Goal: Obtain resource: Obtain resource

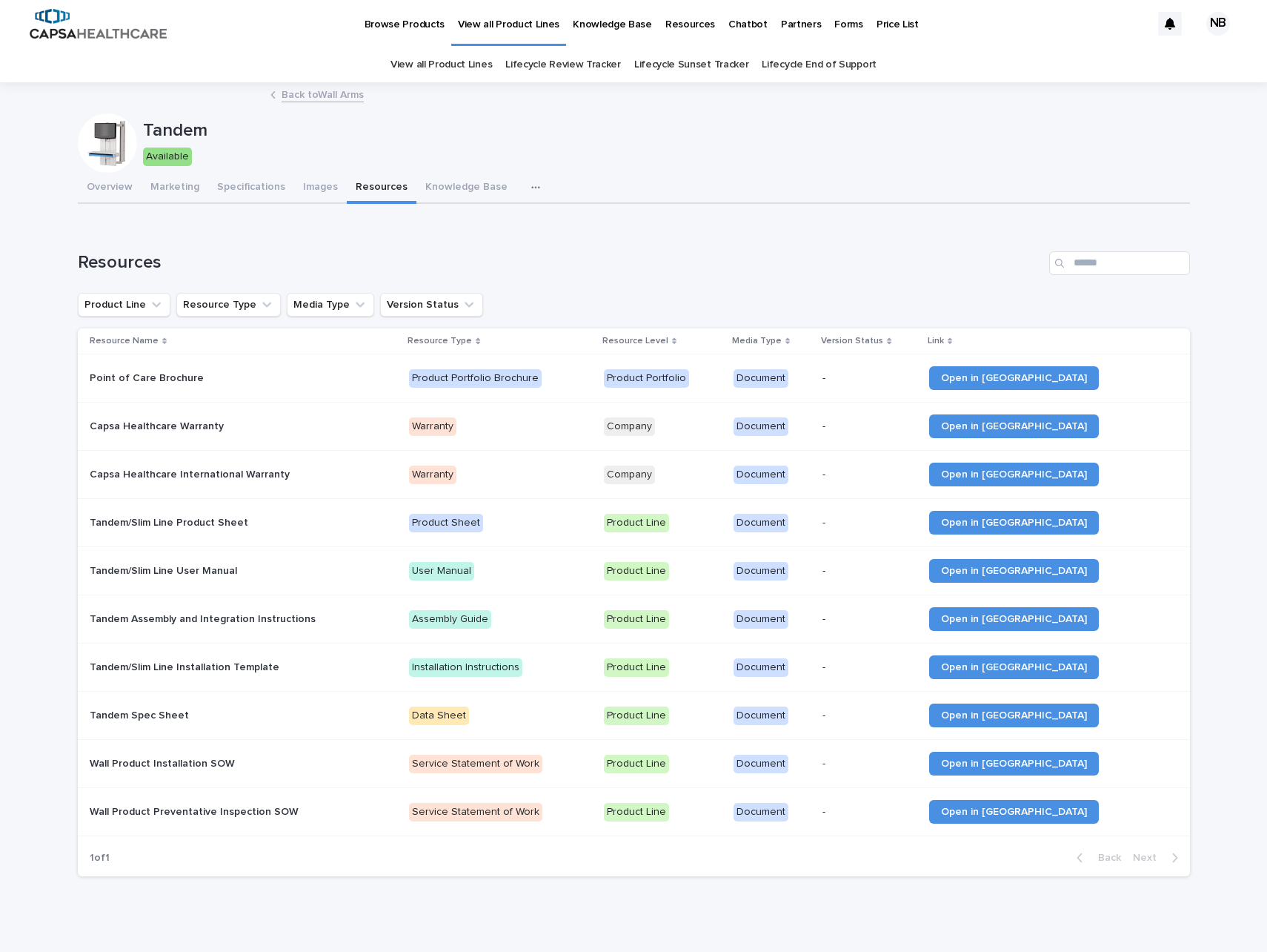
click at [179, 669] on p "Tandem/Slim Line Installation Template" at bounding box center [186, 667] width 193 height 16
click at [1024, 518] on span "Open in [GEOGRAPHIC_DATA]" at bounding box center [1014, 522] width 146 height 11
click at [1016, 517] on span "Open in [GEOGRAPHIC_DATA]" at bounding box center [1014, 522] width 146 height 11
click at [1018, 567] on span "Open in [GEOGRAPHIC_DATA]" at bounding box center [1014, 571] width 146 height 11
click at [1016, 619] on span "Open in [GEOGRAPHIC_DATA]" at bounding box center [1014, 618] width 146 height 11
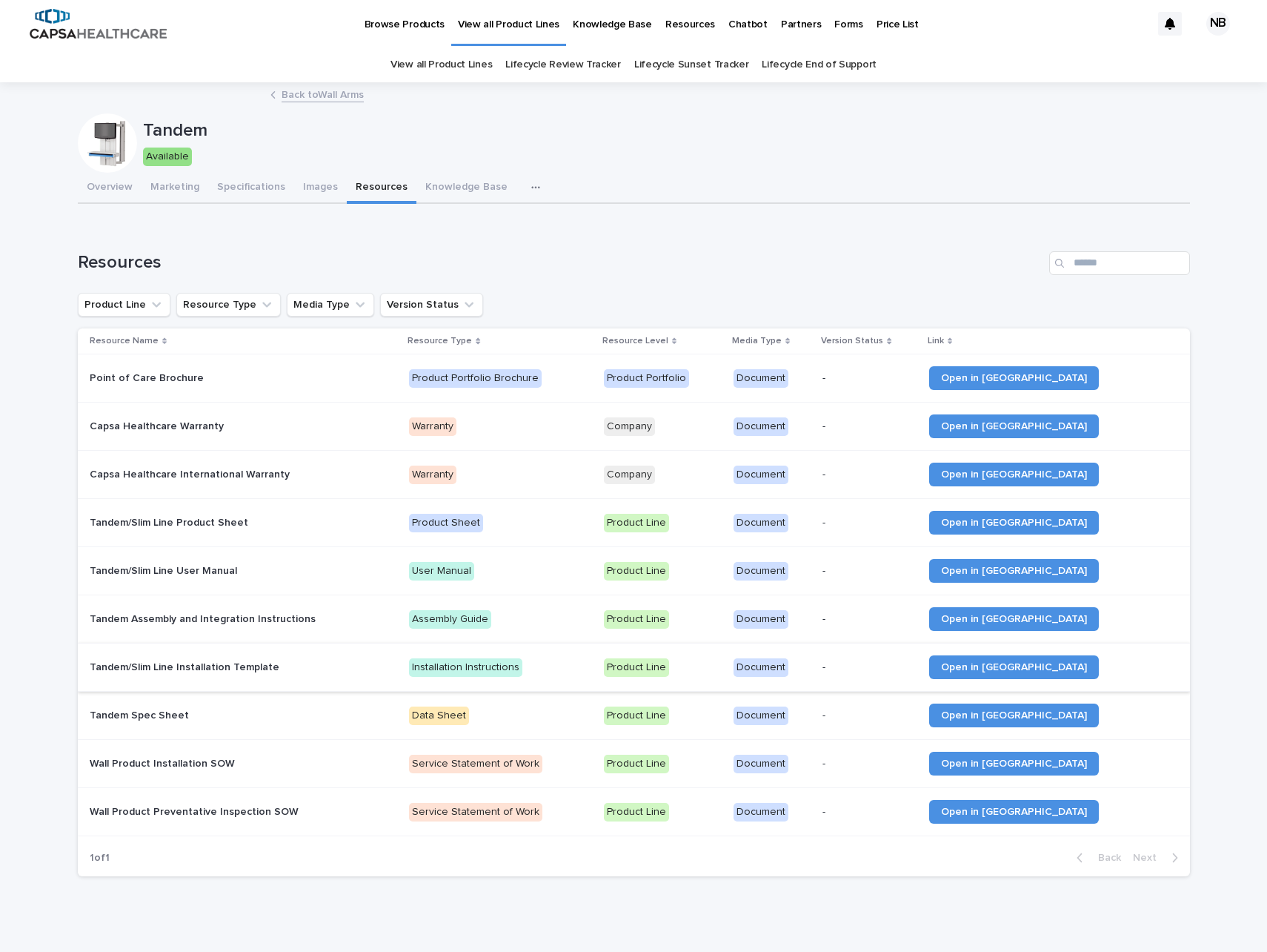
drag, startPoint x: 1015, startPoint y: 666, endPoint x: 1015, endPoint y: 685, distance: 19.0
click at [1015, 666] on span "Open in [GEOGRAPHIC_DATA]" at bounding box center [1014, 667] width 146 height 11
click at [1029, 718] on span "Open in [GEOGRAPHIC_DATA]" at bounding box center [1014, 715] width 146 height 11
click at [1032, 762] on span "Open in [GEOGRAPHIC_DATA]" at bounding box center [1014, 763] width 146 height 11
click at [1035, 810] on span "Open in [GEOGRAPHIC_DATA]" at bounding box center [1014, 812] width 146 height 11
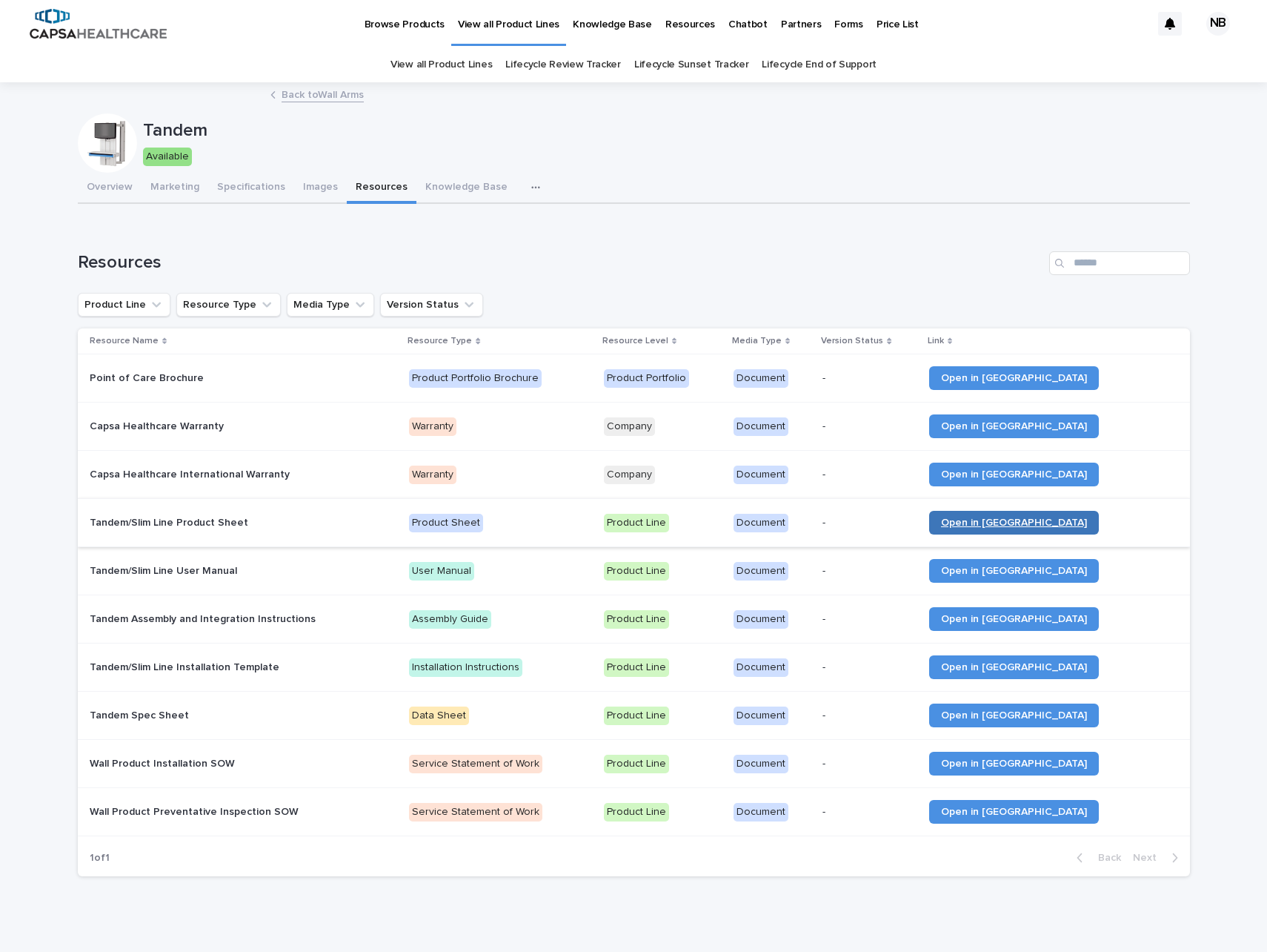
click at [1063, 524] on span "Open in [GEOGRAPHIC_DATA]" at bounding box center [1014, 522] width 146 height 11
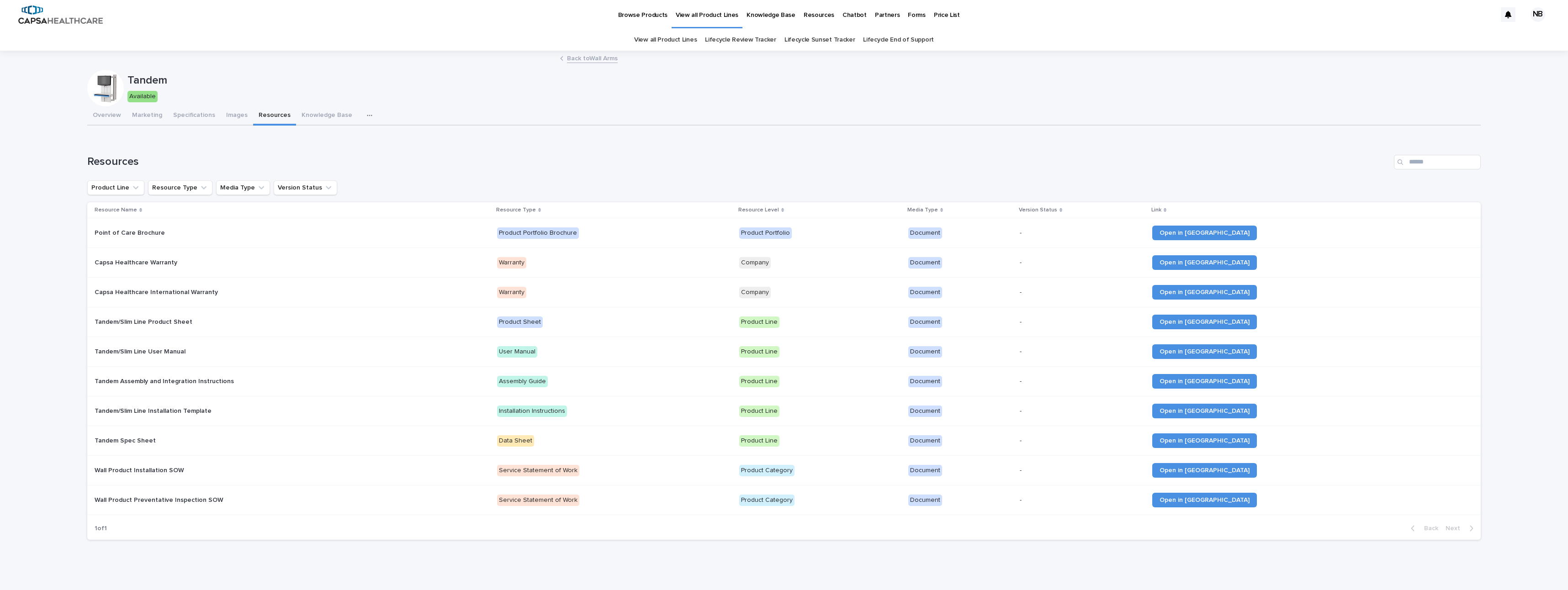
click at [779, 209] on p "Resource Level" at bounding box center [758, 210] width 41 height 10
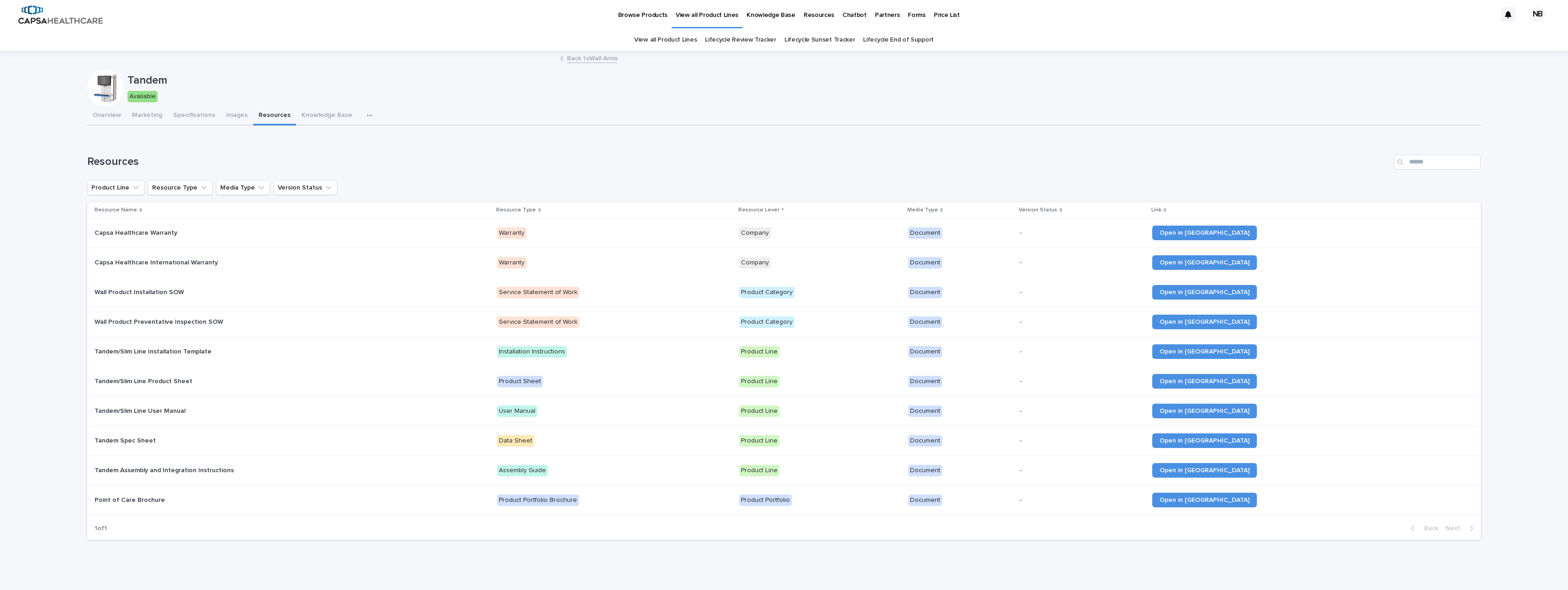
click at [779, 210] on p "Resource Level" at bounding box center [758, 210] width 41 height 10
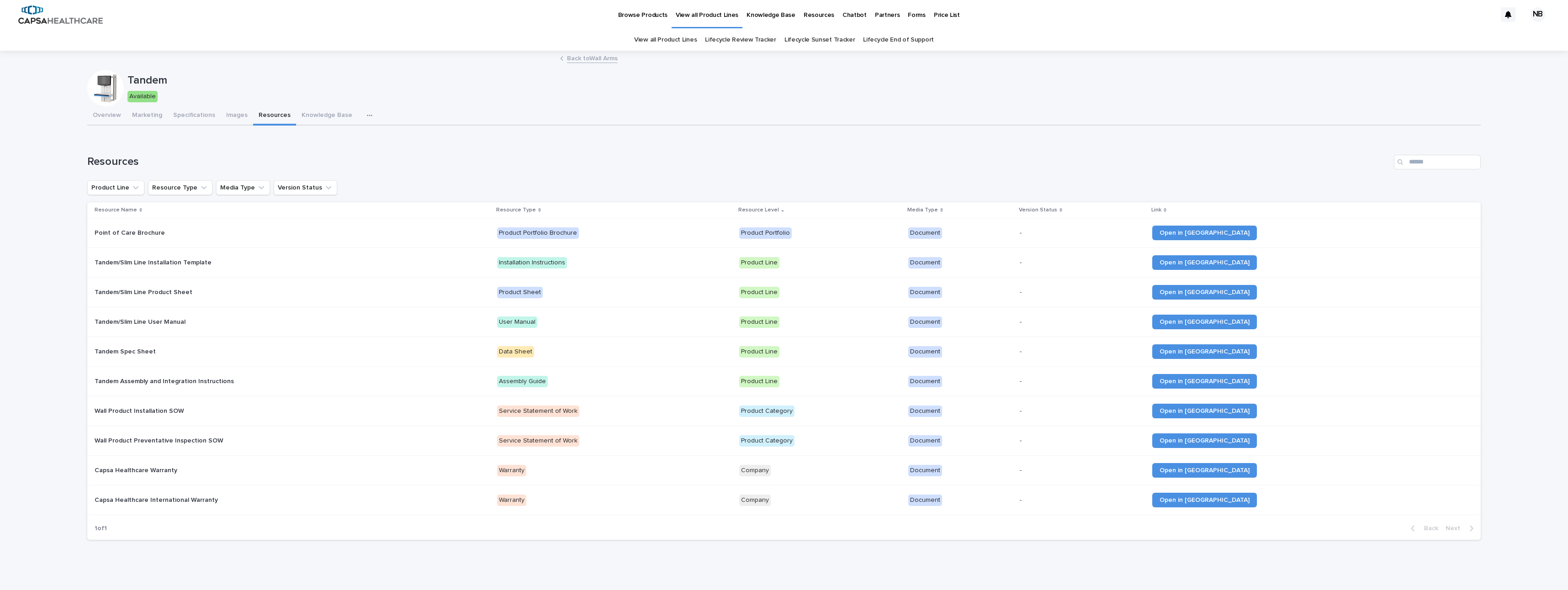
click at [588, 56] on link "Back to Wall Arms" at bounding box center [592, 57] width 51 height 10
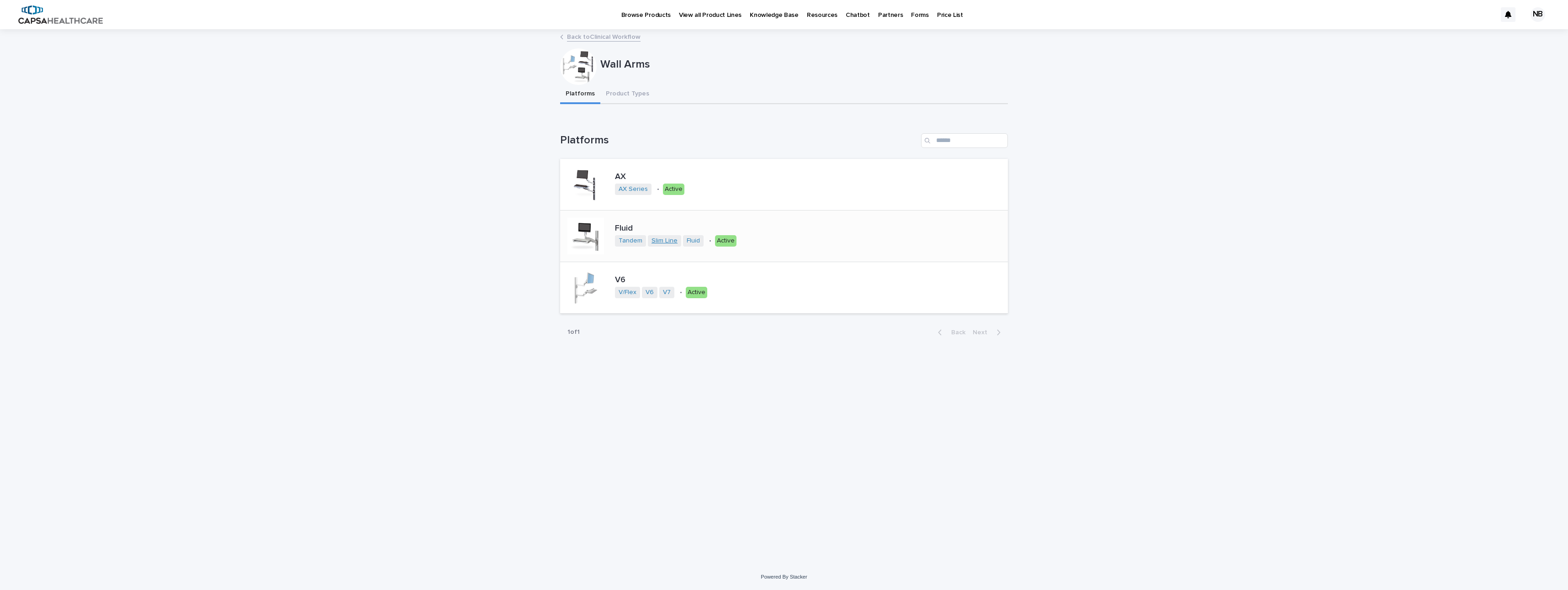
click at [666, 239] on link "Slim Line" at bounding box center [664, 241] width 26 height 8
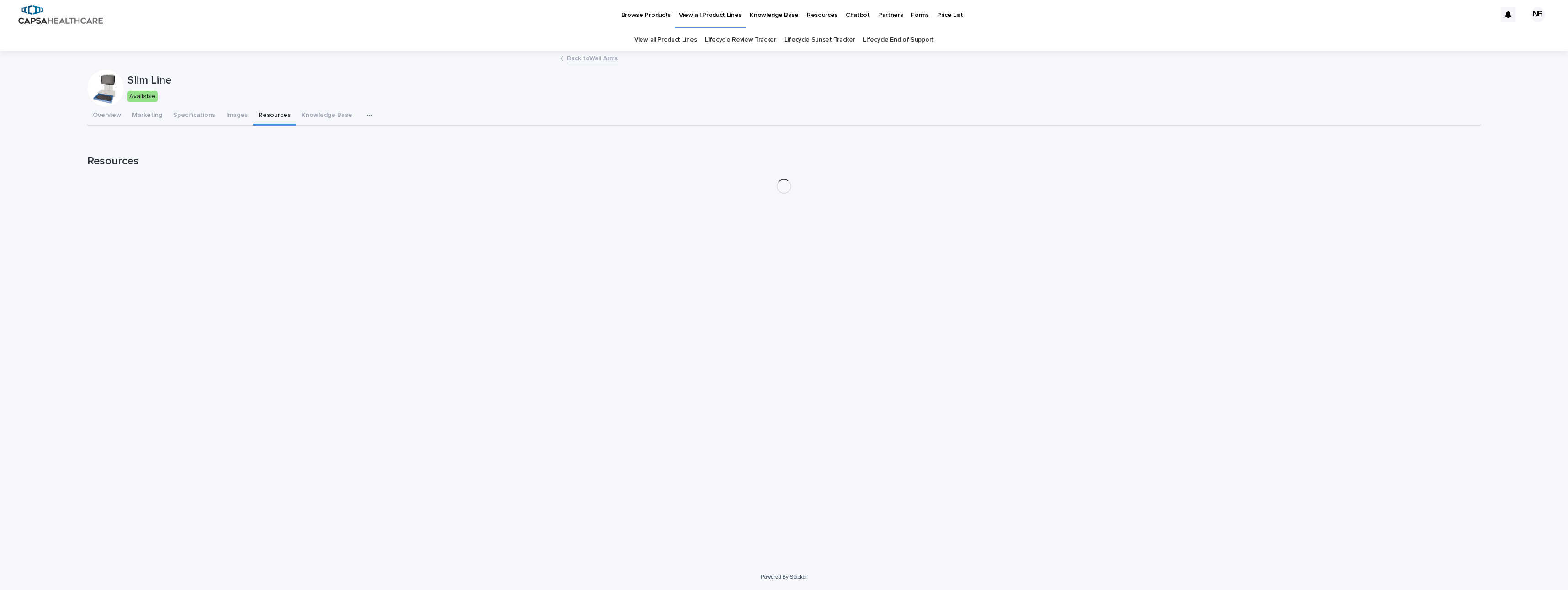
click at [271, 118] on button "Resources" at bounding box center [275, 116] width 43 height 19
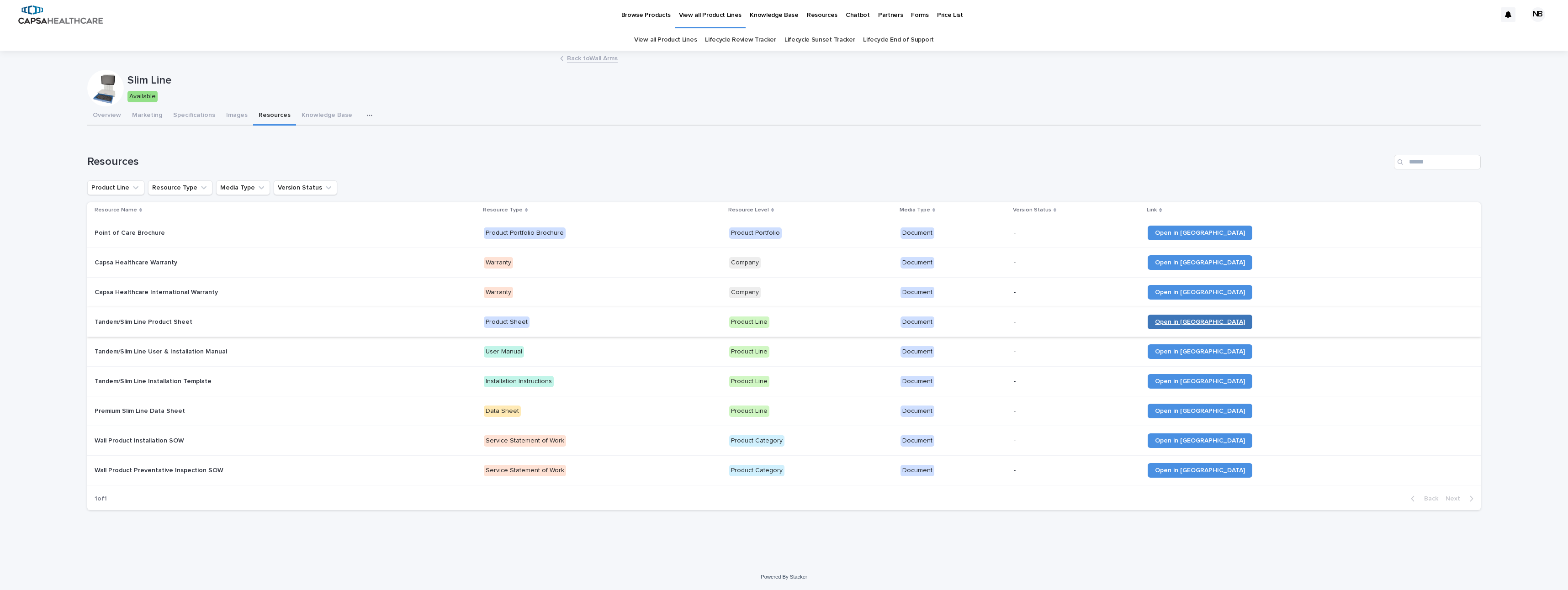
click at [781, 319] on span "Open in [GEOGRAPHIC_DATA]" at bounding box center [1200, 322] width 90 height 7
click at [156, 381] on p "Tandem/Slim Line Installation Template" at bounding box center [153, 381] width 119 height 10
click at [781, 381] on span "Open in [GEOGRAPHIC_DATA]" at bounding box center [1200, 381] width 90 height 7
click at [781, 412] on span "Open in [GEOGRAPHIC_DATA]" at bounding box center [1200, 411] width 90 height 7
click at [602, 60] on link "Back to Wall Arms" at bounding box center [592, 57] width 51 height 10
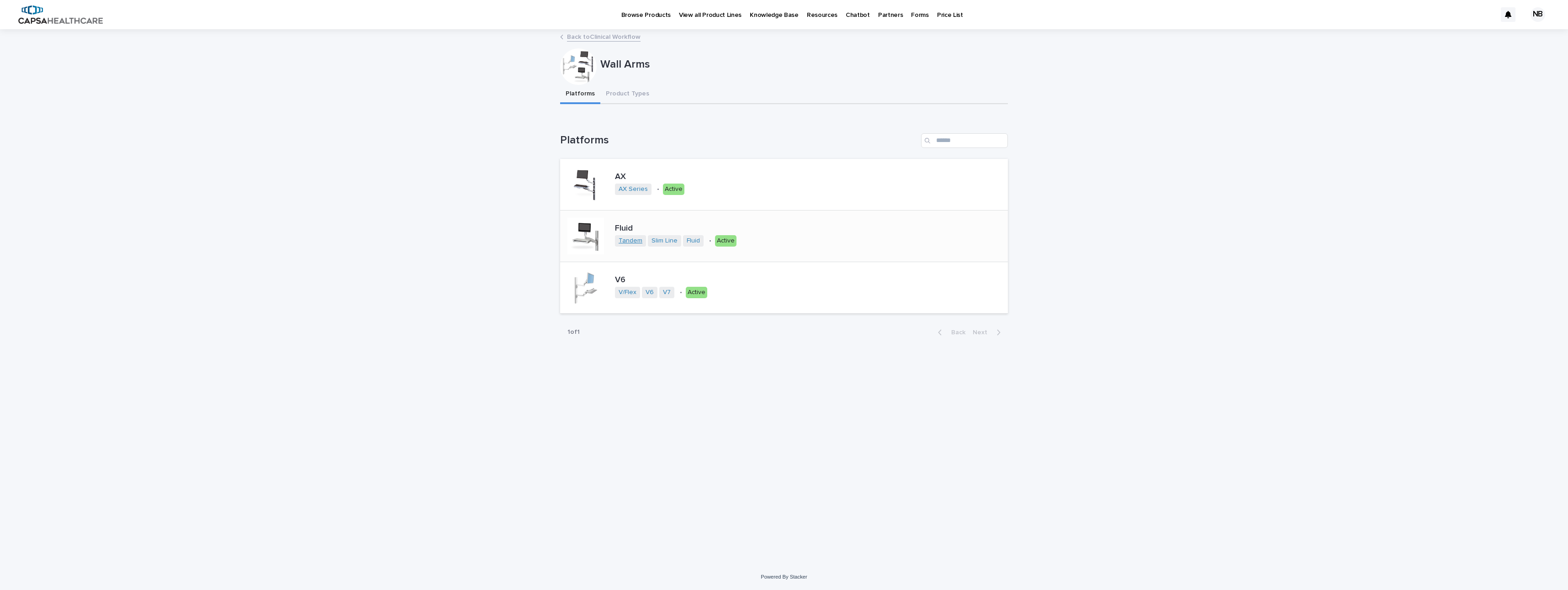
click at [635, 241] on link "Tandem" at bounding box center [630, 241] width 24 height 8
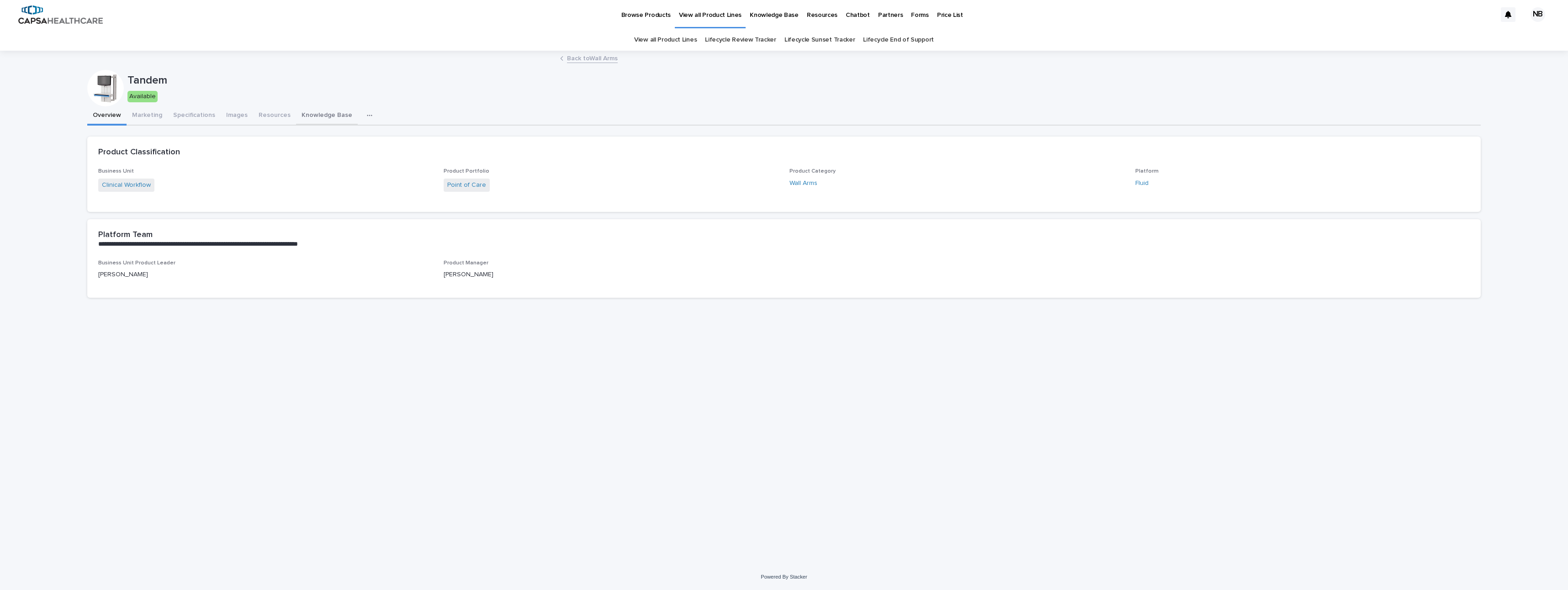
drag, startPoint x: 303, startPoint y: 114, endPoint x: 298, endPoint y: 114, distance: 5.0
click at [301, 114] on button "Knowledge Base" at bounding box center [326, 116] width 61 height 19
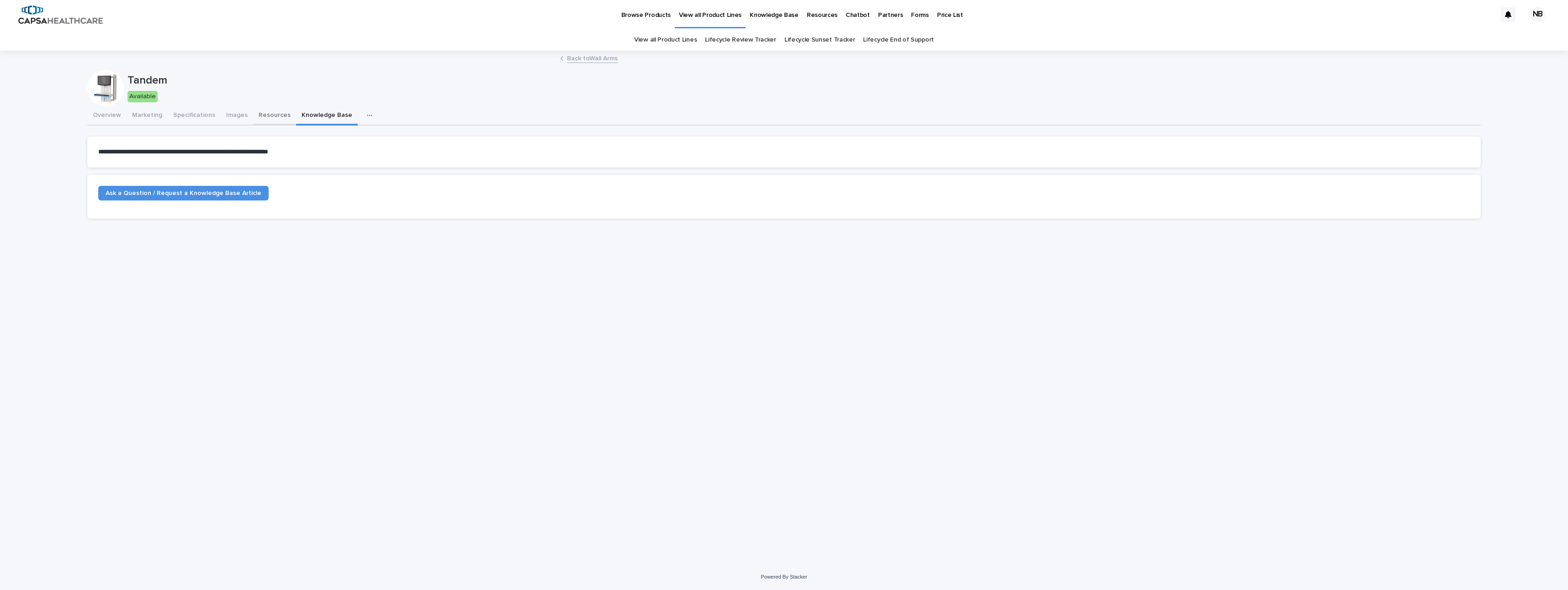
click at [268, 114] on button "Resources" at bounding box center [275, 116] width 43 height 19
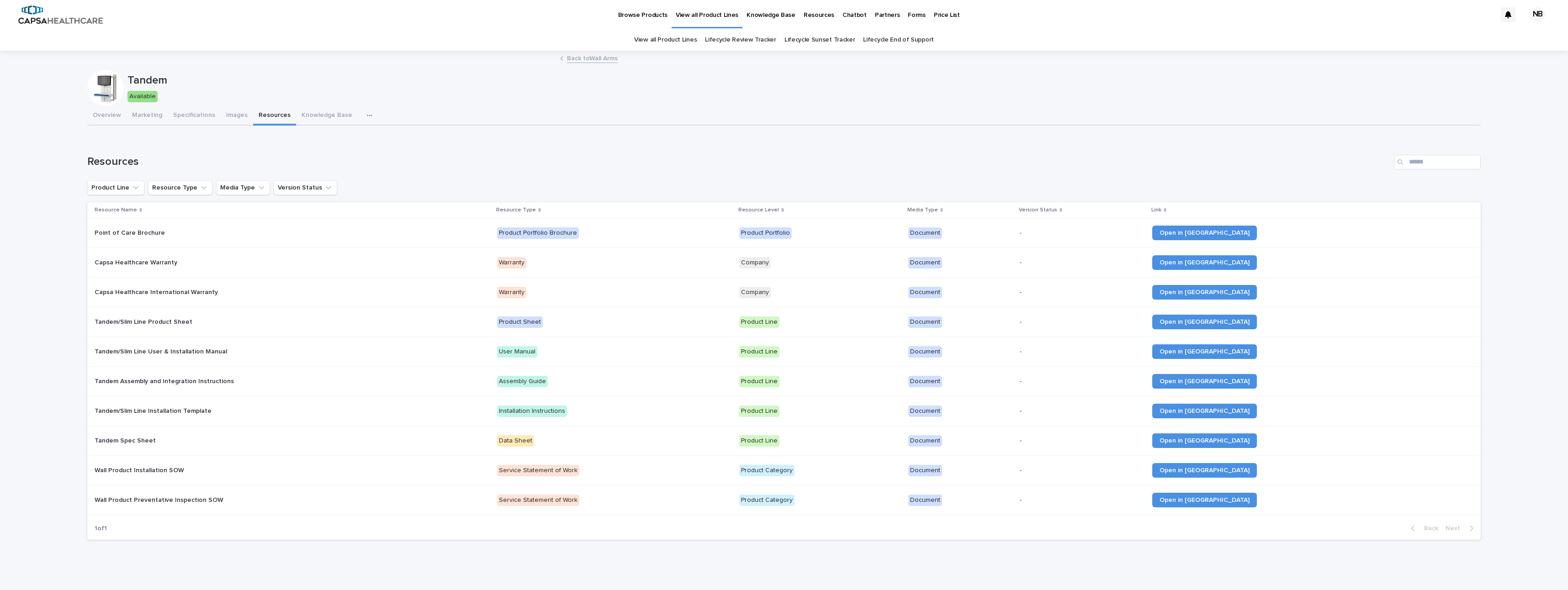
click at [142, 440] on p "Tandem Spec Sheet" at bounding box center [126, 440] width 63 height 10
click at [781, 440] on span "Open in [GEOGRAPHIC_DATA]" at bounding box center [1205, 440] width 90 height 7
click at [781, 438] on span "Open in [GEOGRAPHIC_DATA]" at bounding box center [1205, 440] width 90 height 7
click at [599, 59] on link "Back to Wall Arms" at bounding box center [592, 57] width 51 height 10
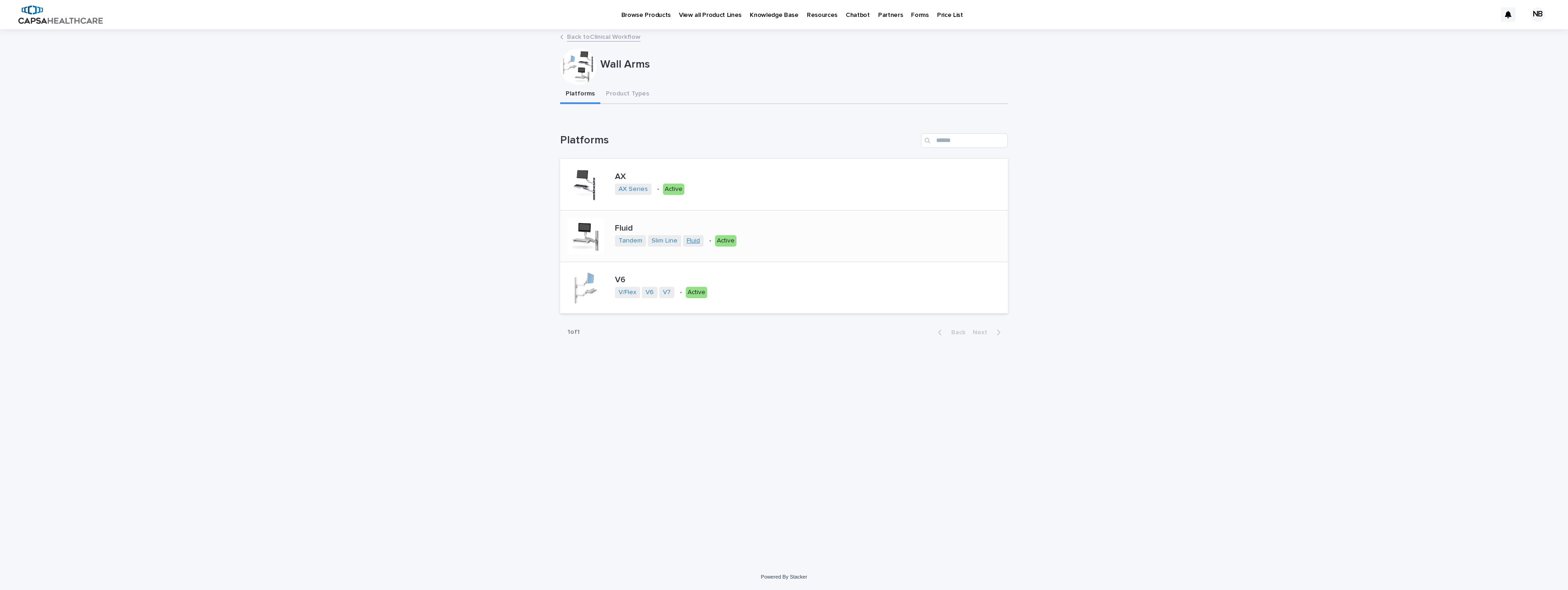
click at [696, 240] on link "Fluid" at bounding box center [693, 241] width 13 height 8
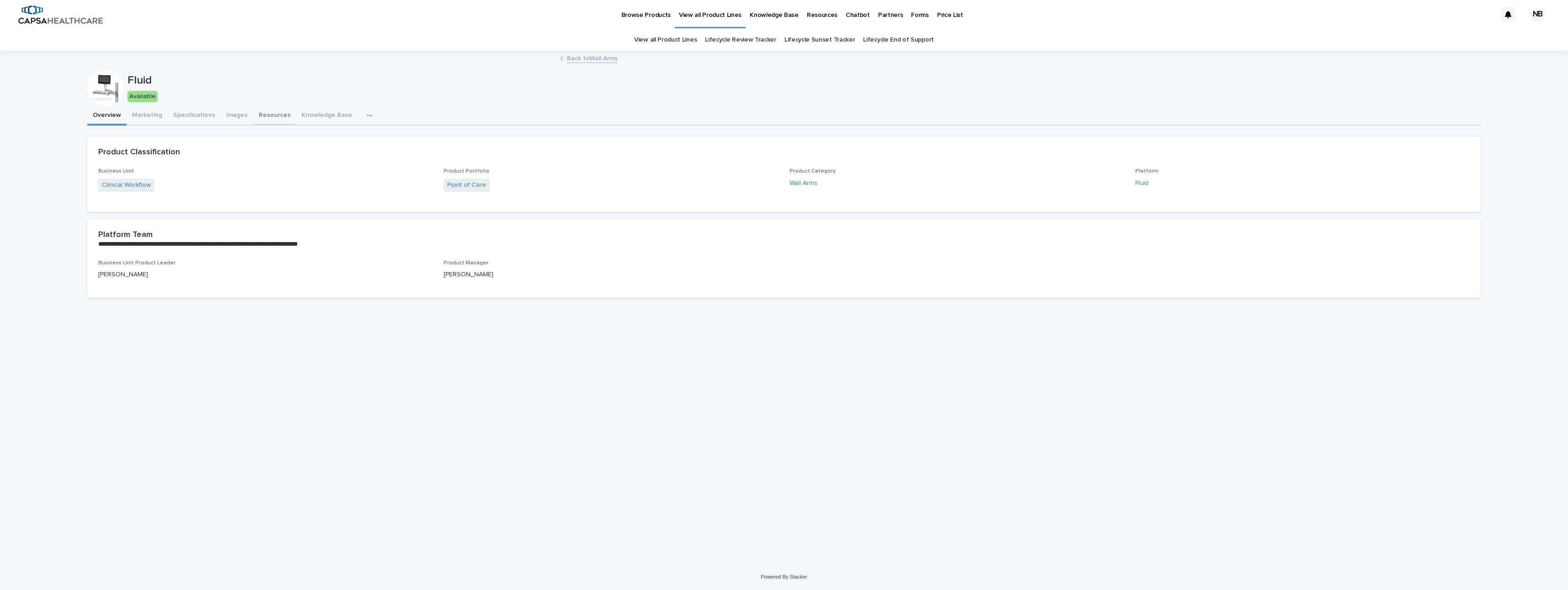
click at [266, 116] on button "Resources" at bounding box center [275, 116] width 43 height 19
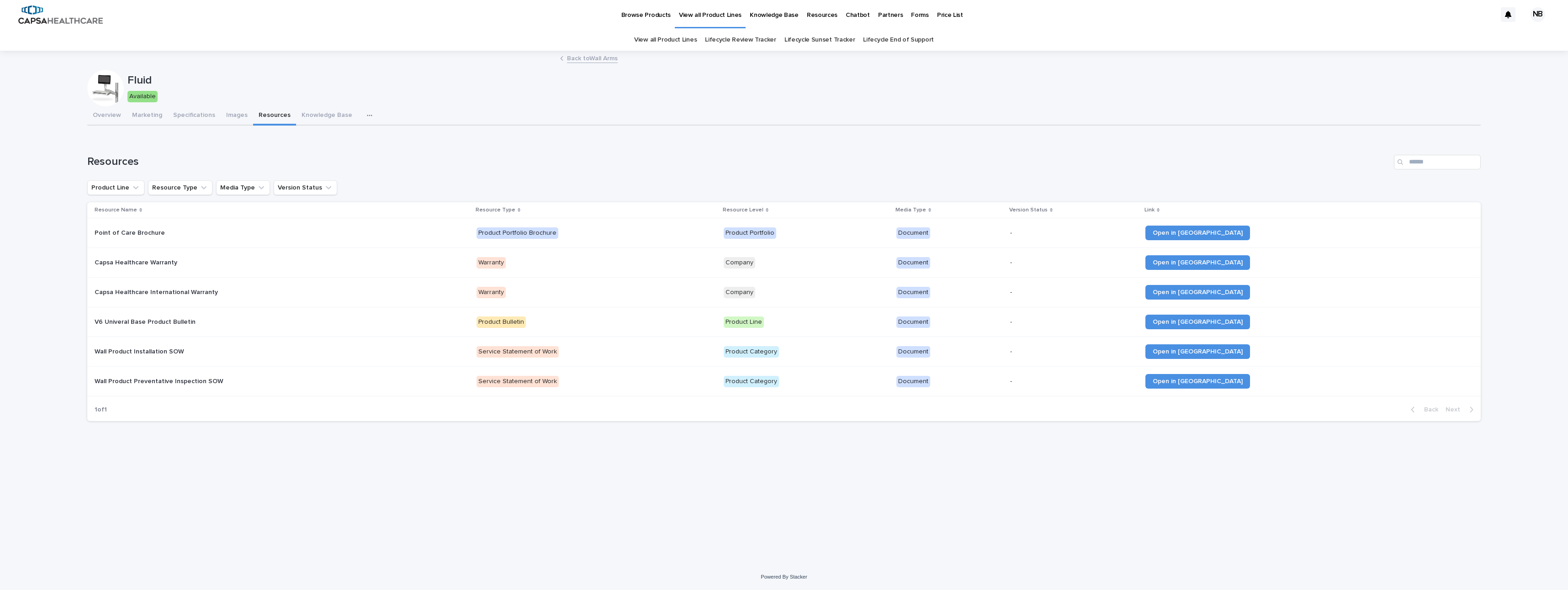
click at [583, 64] on div "Back to Wall Arms" at bounding box center [784, 58] width 457 height 13
click at [584, 60] on link "Back to Wall Arms" at bounding box center [592, 57] width 51 height 10
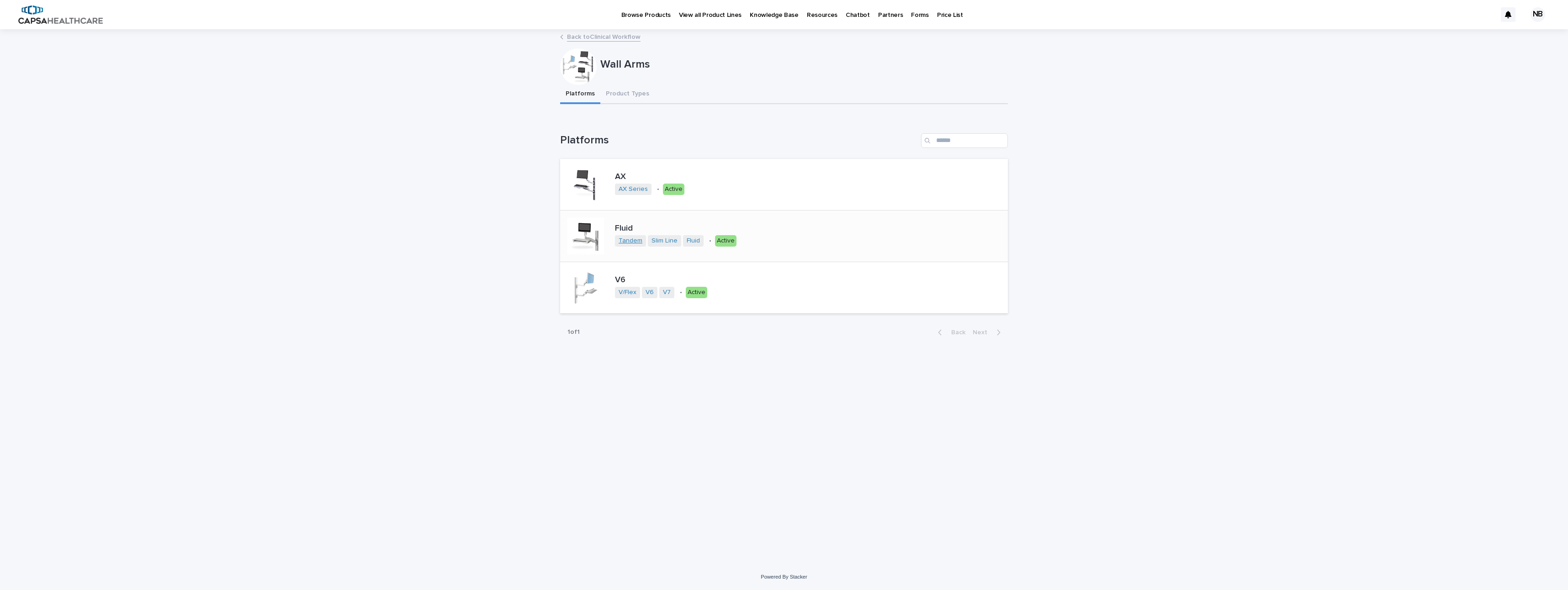
click at [638, 240] on link "Tandem" at bounding box center [630, 241] width 24 height 8
click at [697, 241] on link "Fluid" at bounding box center [693, 241] width 13 height 8
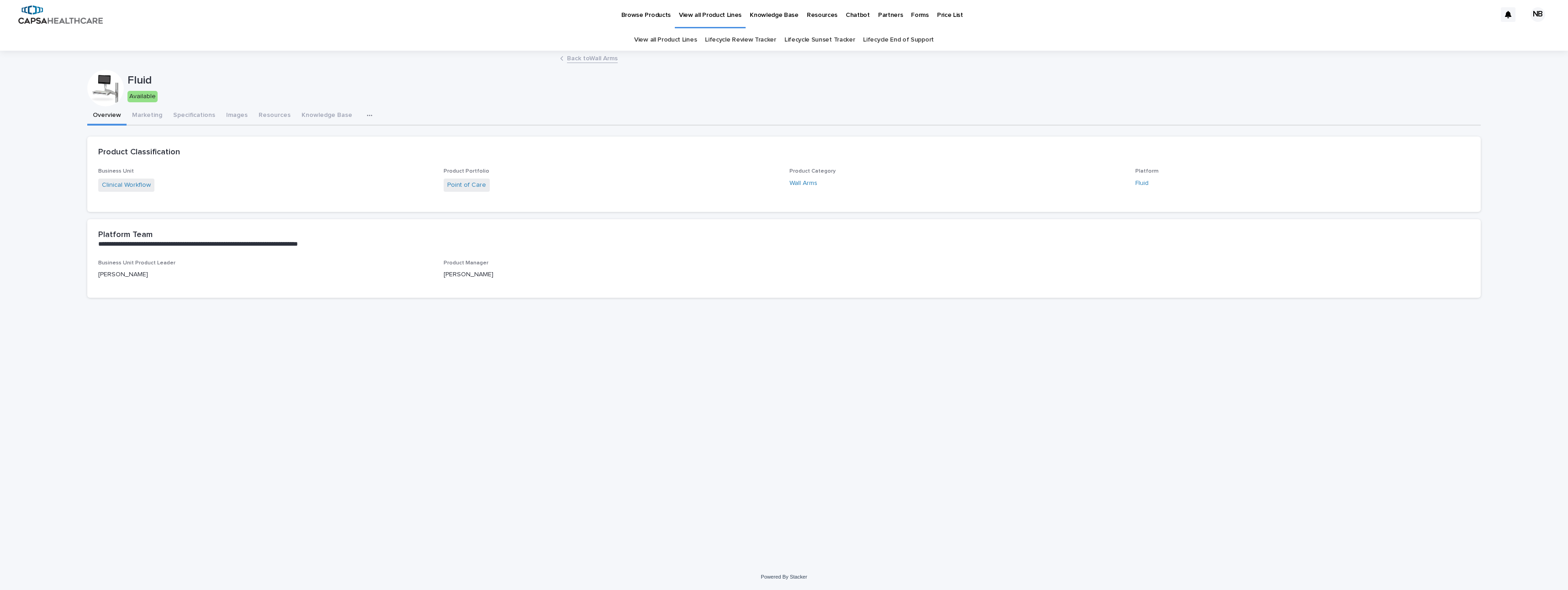
click at [270, 116] on button "Resources" at bounding box center [275, 116] width 43 height 19
click at [260, 113] on button "Resources" at bounding box center [275, 116] width 43 height 19
